Goal: Transaction & Acquisition: Purchase product/service

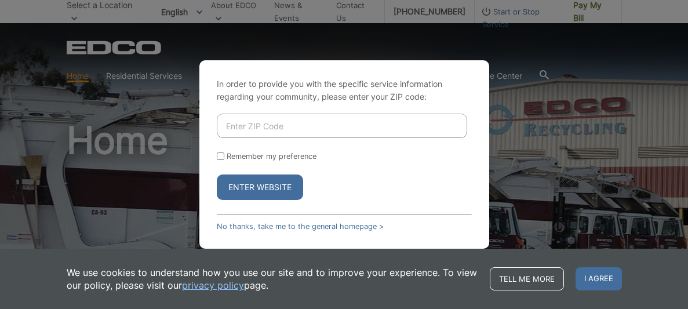
click at [261, 127] on input "Enter ZIP Code" at bounding box center [342, 126] width 250 height 24
type input "92019"
click at [279, 189] on button "Enter Website" at bounding box center [260, 186] width 86 height 25
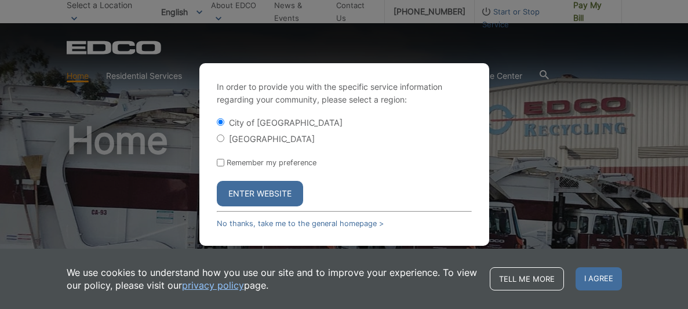
click at [267, 183] on button "Enter Website" at bounding box center [260, 193] width 86 height 25
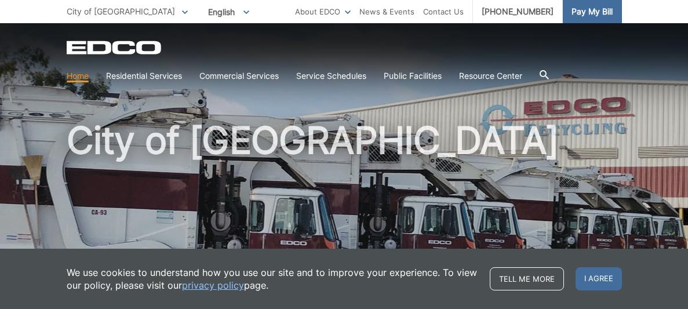
click at [592, 10] on span "Pay My Bill" at bounding box center [591, 11] width 41 height 13
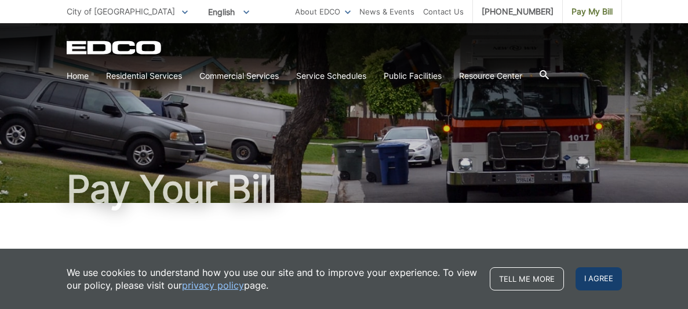
click at [600, 282] on span "I agree" at bounding box center [598, 278] width 46 height 23
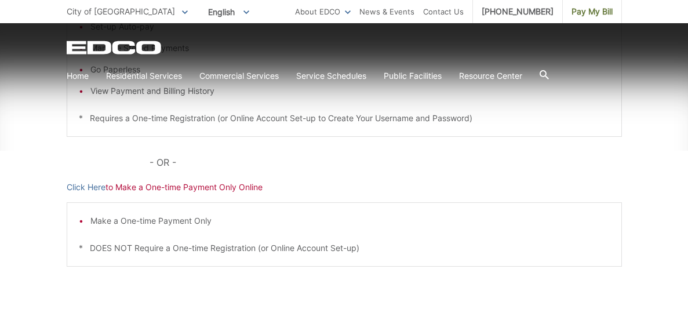
scroll to position [329, 0]
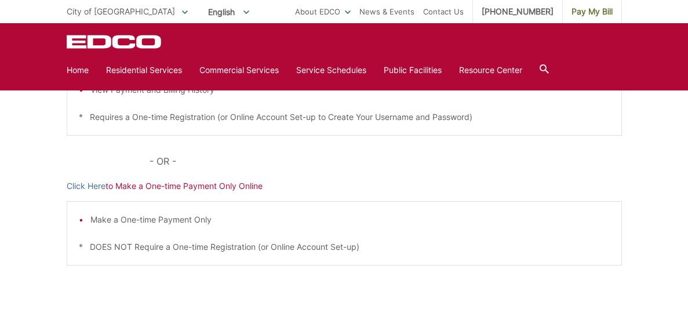
click at [155, 221] on li "Make a One-time Payment Only" at bounding box center [349, 219] width 519 height 13
click at [173, 184] on p "Click Here to Make a One-time Payment Only Online" at bounding box center [344, 186] width 555 height 13
click at [78, 189] on link "Click Here" at bounding box center [86, 186] width 39 height 13
